Goal: Go to known website: Access a specific website the user already knows

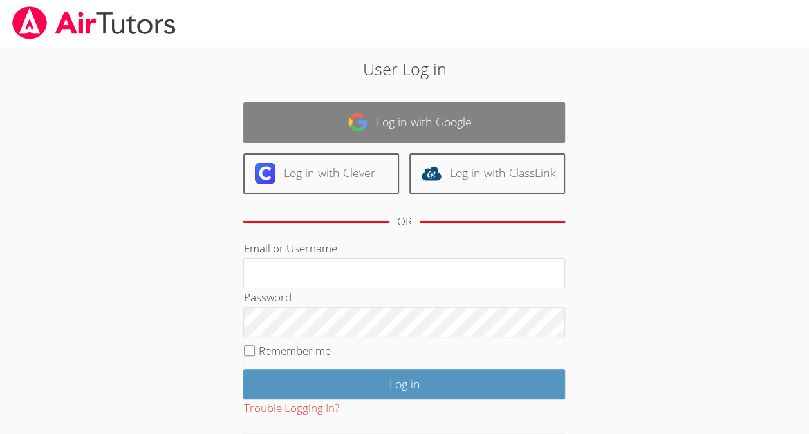
click at [345, 133] on link "Log in with Google" at bounding box center [404, 122] width 322 height 41
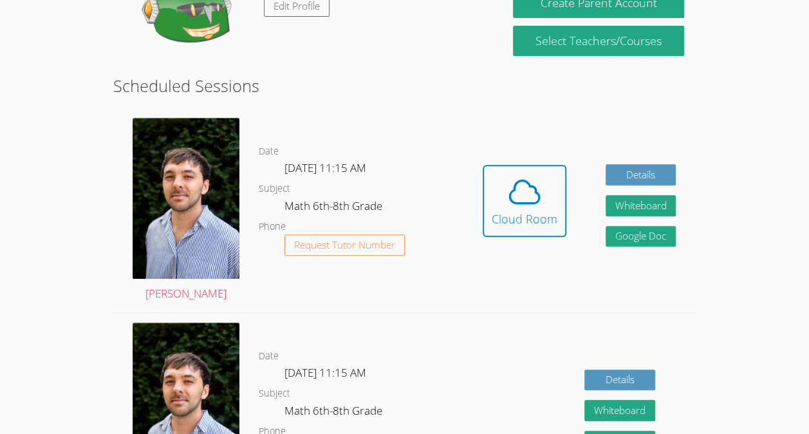
scroll to position [266, 0]
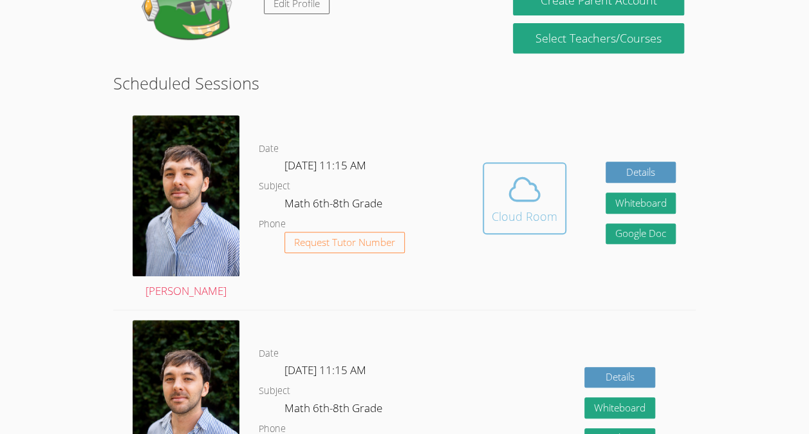
click at [552, 217] on div "Cloud Room" at bounding box center [525, 216] width 66 height 18
